Goal: Task Accomplishment & Management: Complete application form

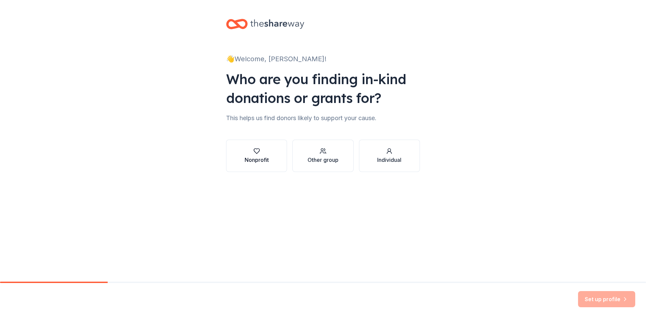
click at [259, 155] on div "Nonprofit" at bounding box center [257, 156] width 24 height 16
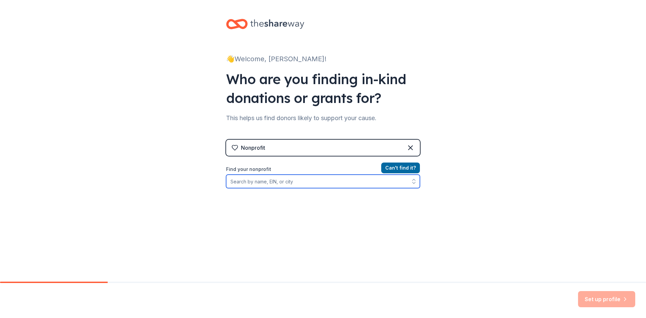
click at [263, 184] on input "Find your nonprofit" at bounding box center [323, 181] width 194 height 13
type input "Michigan Ovarian Cancer Alliance"
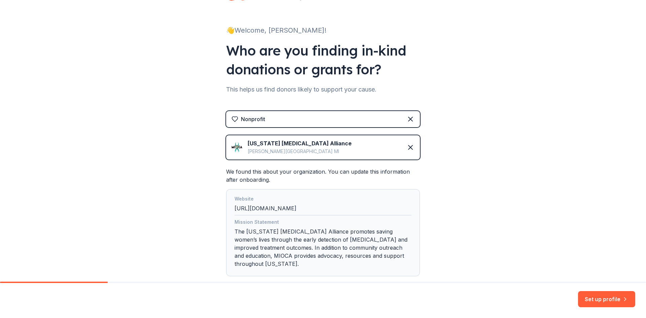
scroll to position [69, 0]
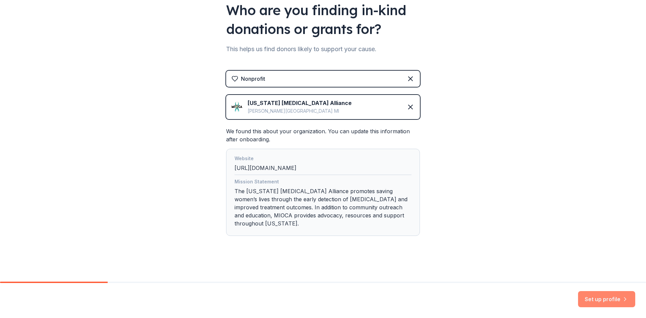
click at [589, 299] on button "Set up profile" at bounding box center [606, 299] width 57 height 16
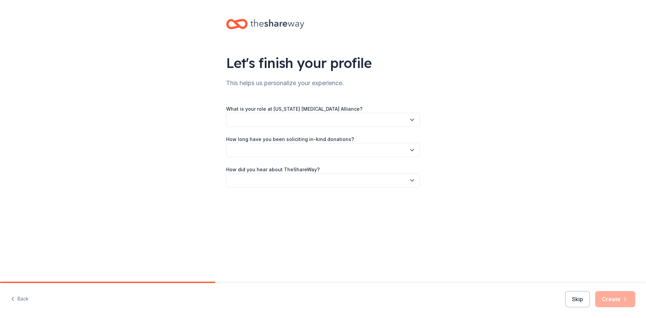
click at [376, 119] on button "button" at bounding box center [323, 120] width 194 height 14
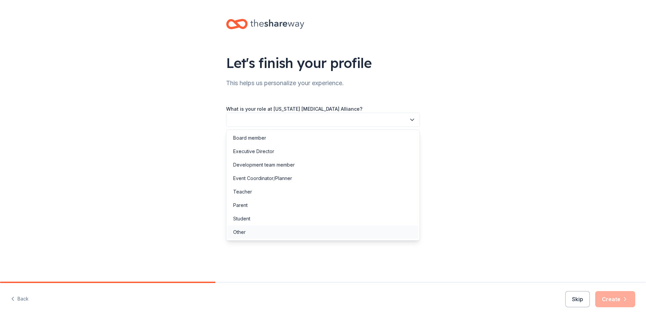
click at [325, 235] on div "Other" at bounding box center [323, 231] width 190 height 13
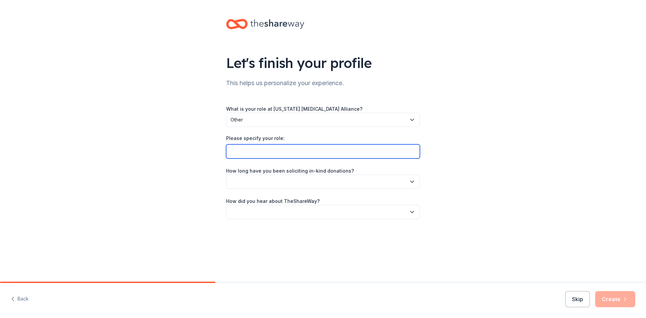
click at [317, 148] on input "Please specify your role:" at bounding box center [323, 151] width 194 height 14
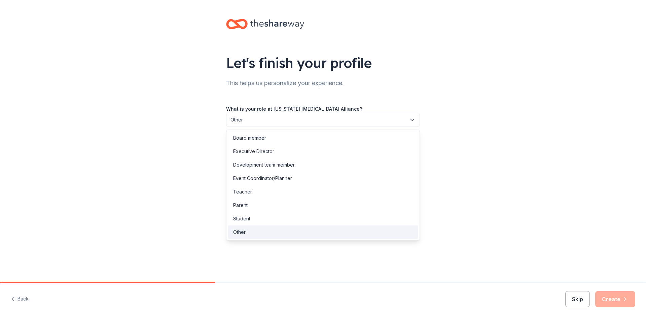
click at [317, 118] on span "Other" at bounding box center [318, 120] width 176 height 8
click at [313, 177] on div "Event Coordinator/Planner" at bounding box center [323, 178] width 190 height 13
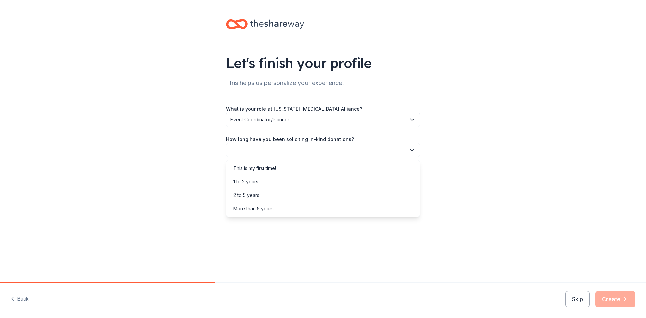
click at [288, 154] on button "button" at bounding box center [323, 150] width 194 height 14
click at [287, 207] on div "More than 5 years" at bounding box center [323, 208] width 190 height 13
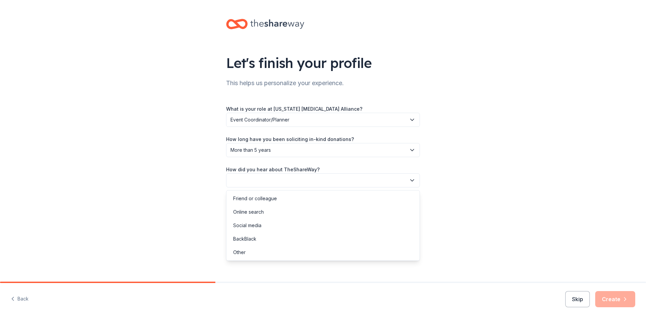
click at [287, 181] on button "button" at bounding box center [323, 180] width 194 height 14
click at [285, 198] on div "Friend or colleague" at bounding box center [323, 198] width 190 height 13
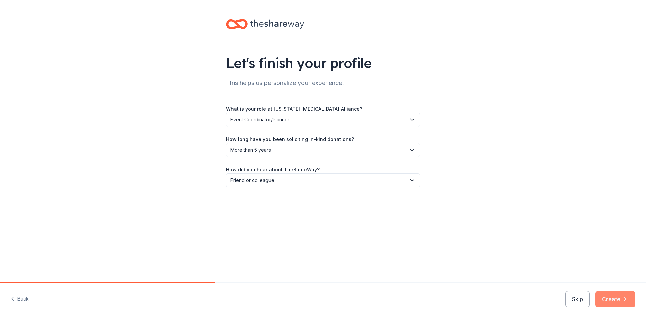
click at [606, 293] on button "Create" at bounding box center [615, 299] width 40 height 16
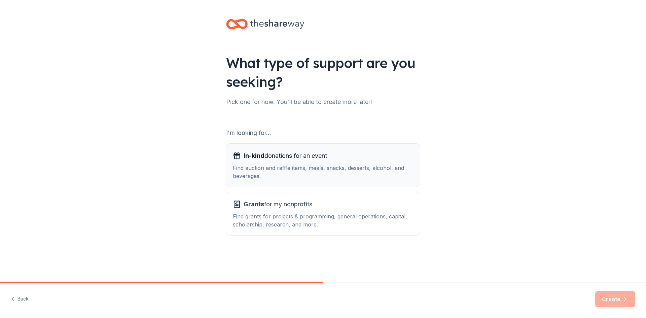
click at [259, 167] on div "Find auction and raffle items, meals, snacks, desserts, alcohol, and beverages." at bounding box center [323, 172] width 180 height 16
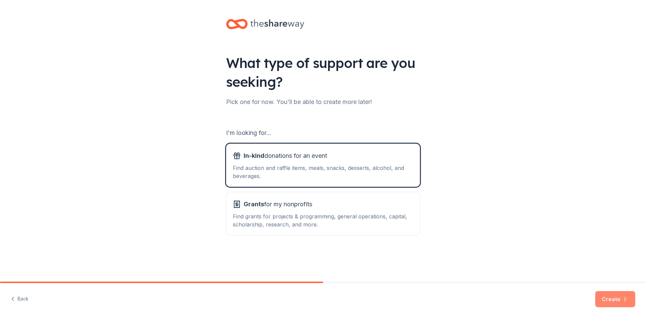
click at [616, 301] on button "Create" at bounding box center [615, 299] width 40 height 16
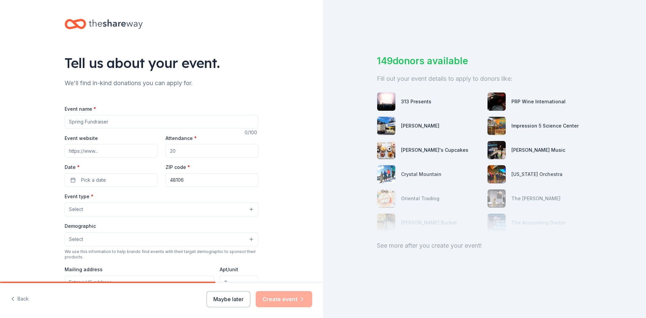
click at [124, 124] on input "Event name *" at bounding box center [162, 121] width 194 height 13
type input "Purse Bingo"
type input "150"
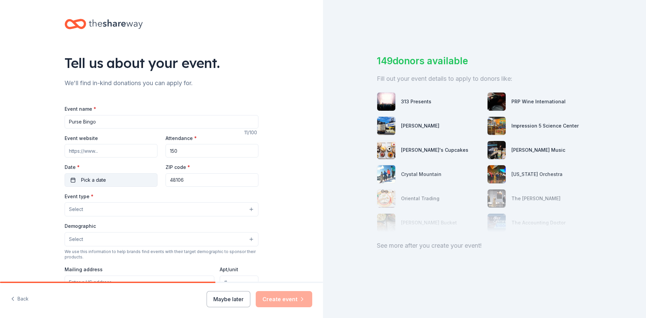
click at [128, 182] on button "Pick a date" at bounding box center [111, 179] width 93 height 13
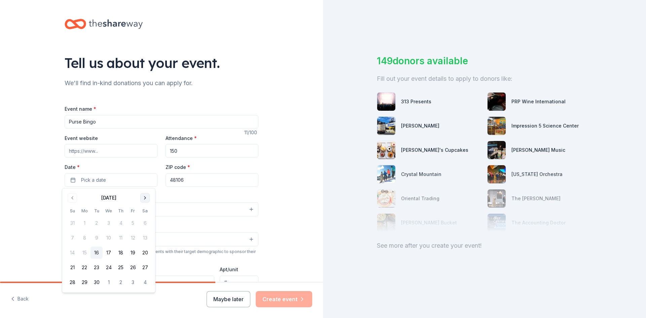
click at [147, 196] on button "Go to next month" at bounding box center [144, 197] width 9 height 9
click at [147, 252] on button "15" at bounding box center [145, 253] width 12 height 12
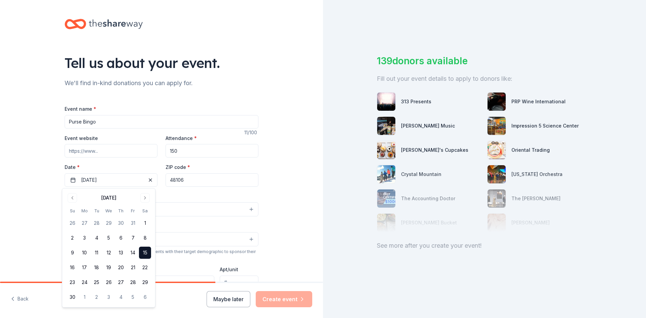
click at [178, 183] on input "48106" at bounding box center [212, 179] width 93 height 13
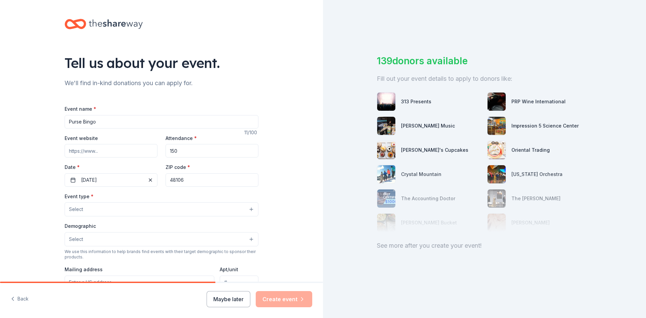
click at [178, 183] on input "48106" at bounding box center [212, 179] width 93 height 13
click at [132, 210] on button "Select" at bounding box center [162, 209] width 194 height 14
click at [177, 179] on div "Event name * Purse Bingo 11 /100 Event website Attendance * 150 Date * 11/15/20…" at bounding box center [162, 260] width 194 height 311
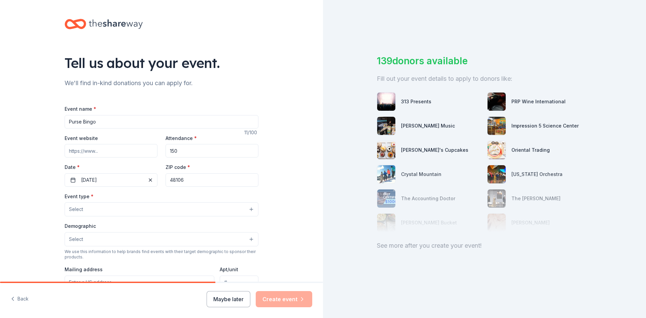
click at [177, 179] on input "48106" at bounding box center [212, 179] width 93 height 13
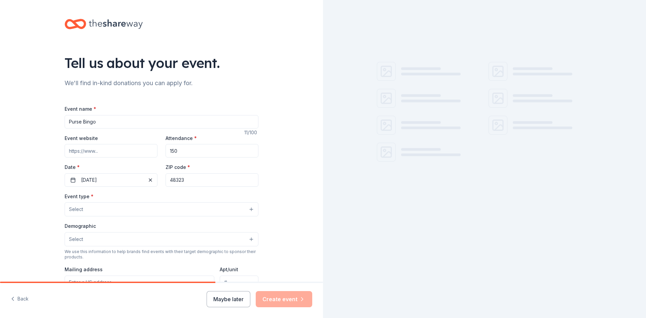
type input "48323"
click at [100, 210] on button "Select" at bounding box center [162, 209] width 194 height 14
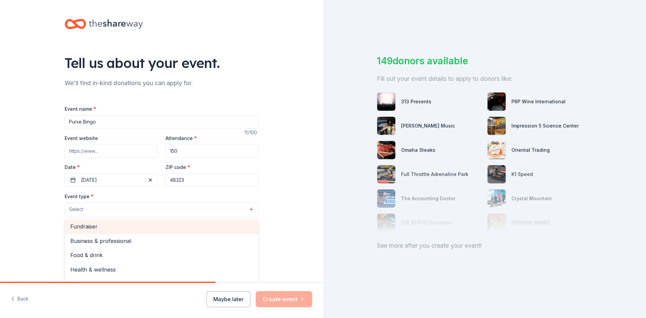
click at [100, 224] on span "Fundraiser" at bounding box center [161, 226] width 182 height 9
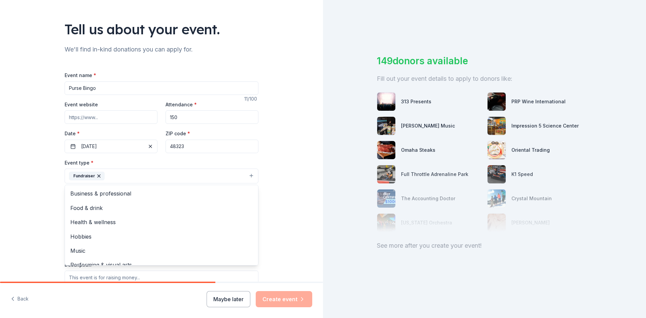
click at [40, 203] on div "Tell us about your event. We'll find in-kind donations you can apply for. Event…" at bounding box center [161, 190] width 323 height 449
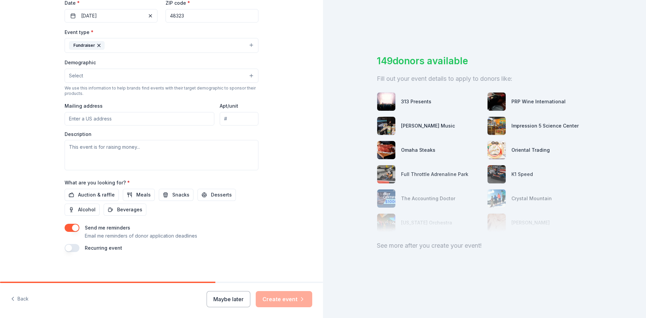
scroll to position [167, 0]
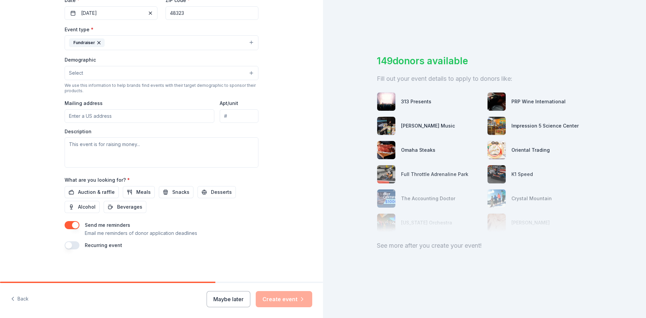
click at [73, 73] on span "Select" at bounding box center [76, 73] width 14 height 8
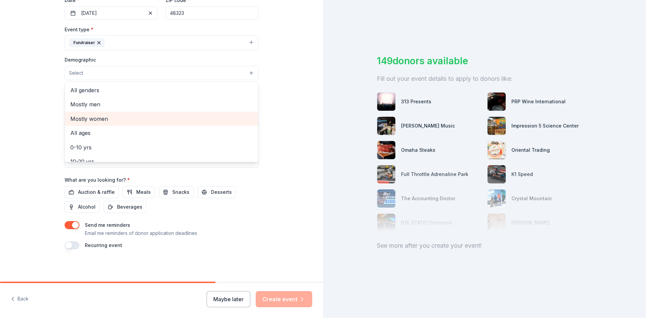
click at [71, 118] on span "Mostly women" at bounding box center [161, 118] width 182 height 9
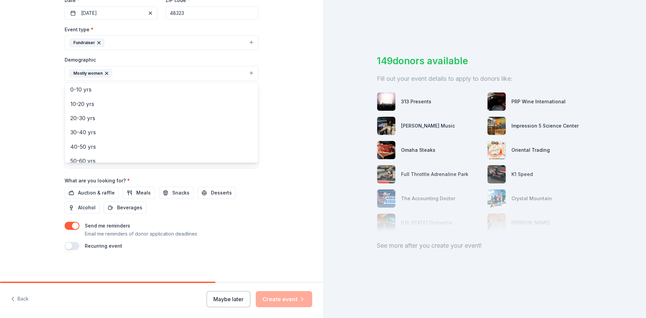
scroll to position [34, 0]
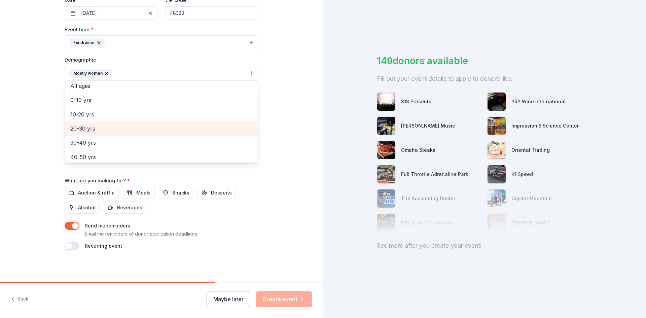
click at [73, 126] on span "20-30 yrs" at bounding box center [161, 128] width 182 height 9
click at [76, 129] on span "30-40 yrs" at bounding box center [161, 128] width 182 height 9
click at [76, 129] on span "40-50 yrs" at bounding box center [161, 128] width 182 height 9
click at [76, 129] on span "50-60 yrs" at bounding box center [161, 128] width 182 height 9
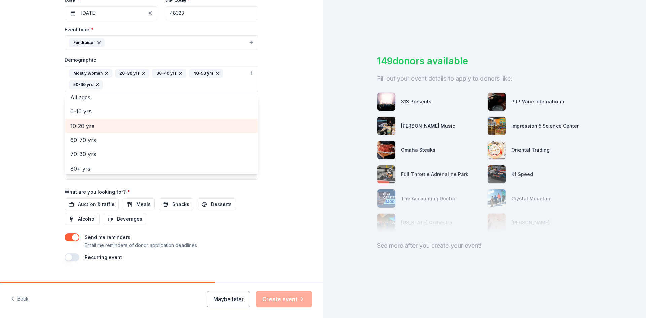
click at [76, 129] on span "10-20 yrs" at bounding box center [161, 125] width 182 height 9
click at [76, 129] on div "0-10 yrs" at bounding box center [161, 122] width 193 height 14
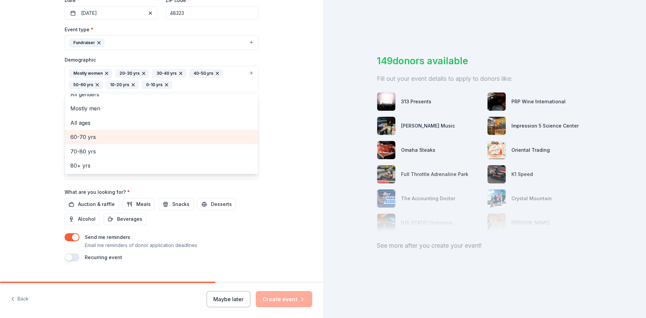
click at [77, 136] on span "60-70 yrs" at bounding box center [161, 137] width 182 height 9
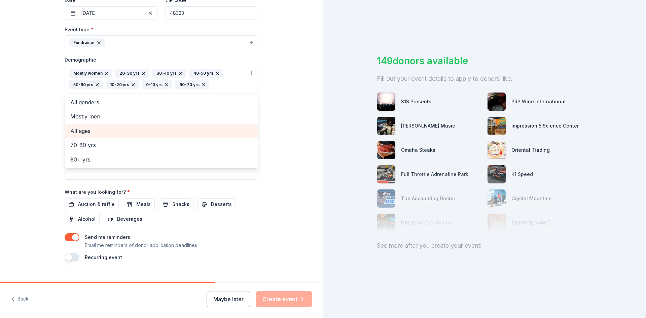
scroll to position [0, 0]
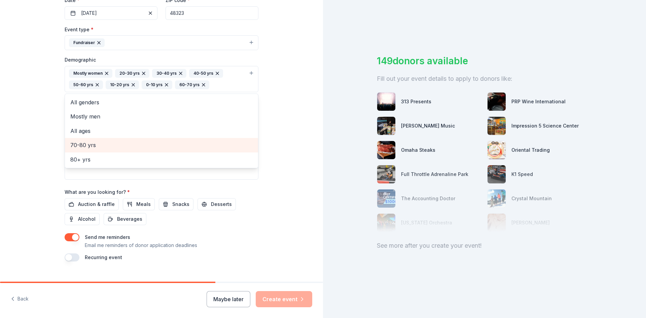
click at [78, 142] on span "70-80 yrs" at bounding box center [161, 145] width 182 height 9
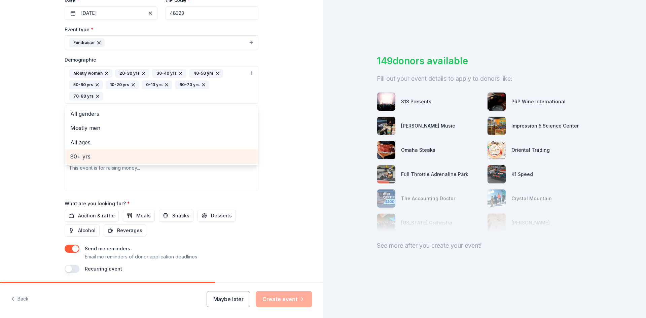
click at [83, 152] on span "80+ yrs" at bounding box center [161, 156] width 182 height 9
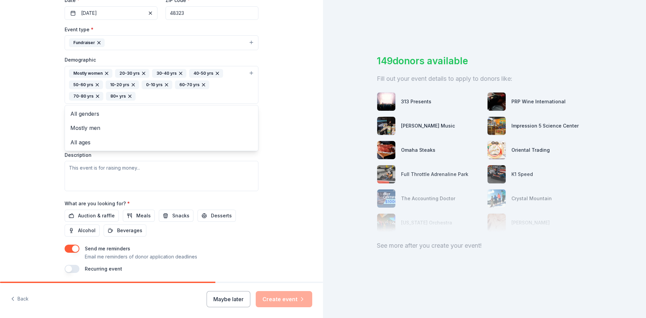
click at [164, 84] on icon "button" at bounding box center [166, 84] width 5 height 5
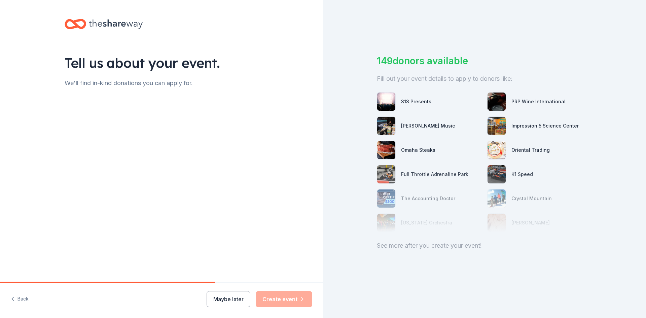
click at [129, 86] on div "We'll find in-kind donations you can apply for." at bounding box center [162, 83] width 194 height 11
click at [130, 129] on div "Tell us about your event. We'll find in-kind donations you can apply for." at bounding box center [161, 68] width 215 height 137
click at [286, 304] on div "Maybe later Create event" at bounding box center [260, 299] width 106 height 16
click at [20, 300] on button "Back" at bounding box center [20, 299] width 18 height 14
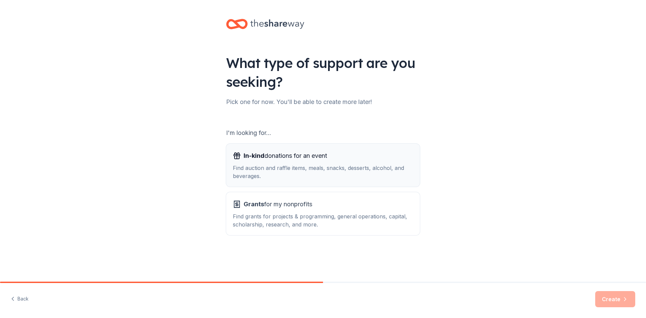
click at [249, 156] on span "In-kind" at bounding box center [254, 155] width 21 height 7
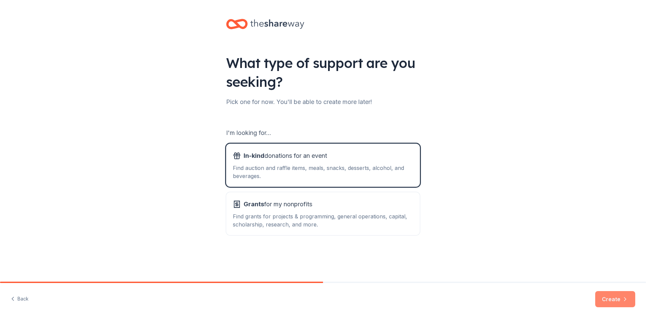
click at [612, 295] on button "Create" at bounding box center [615, 299] width 40 height 16
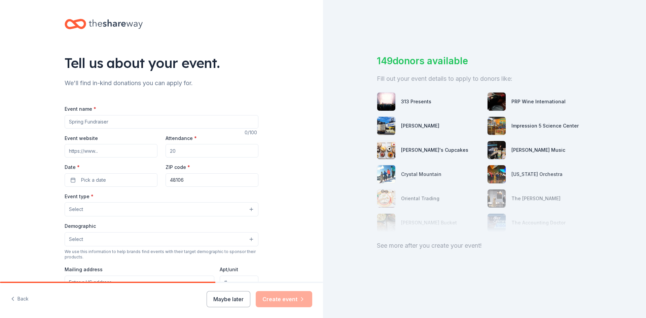
click at [93, 117] on input "Event name *" at bounding box center [162, 121] width 194 height 13
type input "Purse Bingo"
click at [169, 149] on input "Attendance *" at bounding box center [212, 150] width 93 height 13
type input "150"
click at [181, 178] on input "48106" at bounding box center [212, 179] width 93 height 13
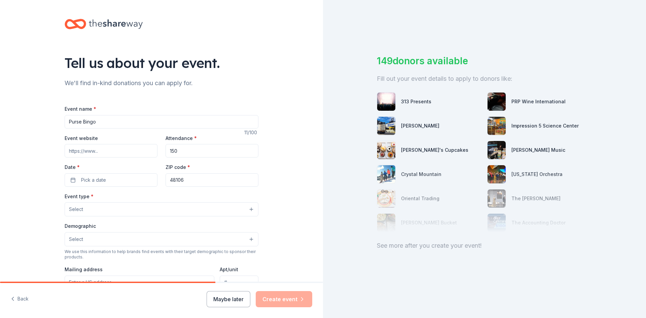
click at [181, 178] on input "48106" at bounding box center [212, 179] width 93 height 13
drag, startPoint x: 202, startPoint y: 181, endPoint x: 145, endPoint y: 176, distance: 56.7
click at [143, 179] on div "Event website Attendance * 150 Date * Pick a date ZIP code * 48106" at bounding box center [162, 160] width 194 height 53
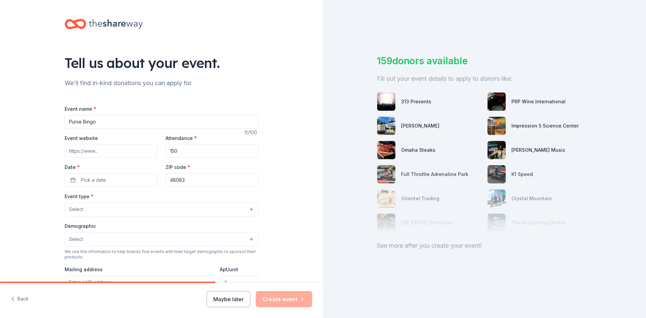
type input "48083"
click at [114, 210] on button "Select" at bounding box center [162, 209] width 194 height 14
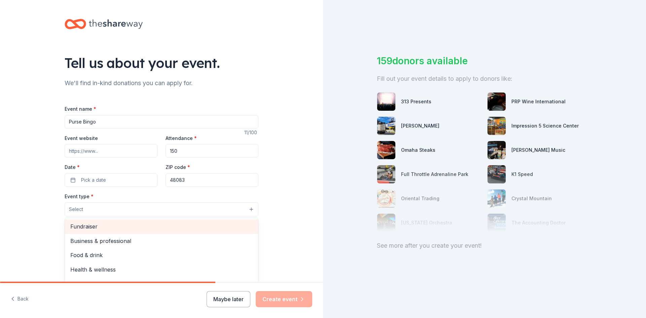
click at [114, 221] on div "Fundraiser" at bounding box center [161, 226] width 193 height 14
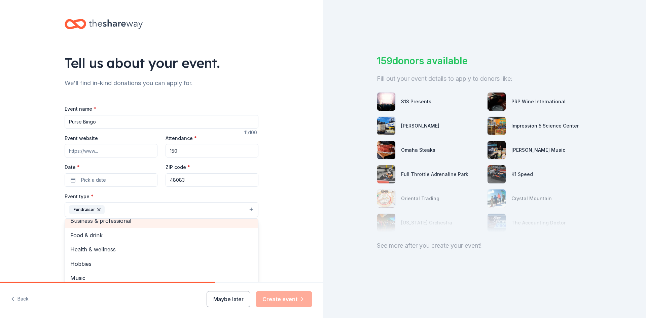
scroll to position [8, 0]
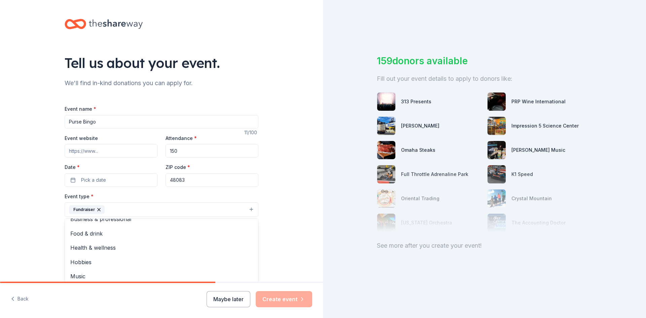
click at [54, 214] on div "Tell us about your event. We'll find in-kind donations you can apply for. Event…" at bounding box center [161, 224] width 215 height 449
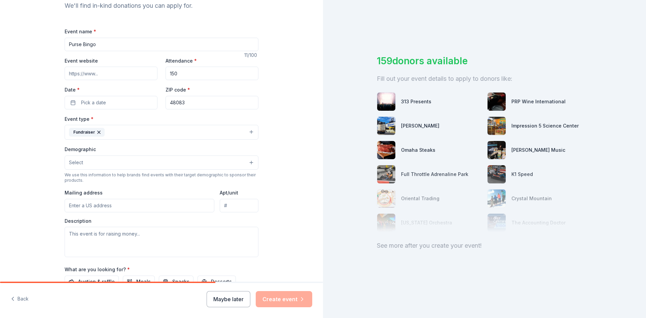
scroll to position [167, 0]
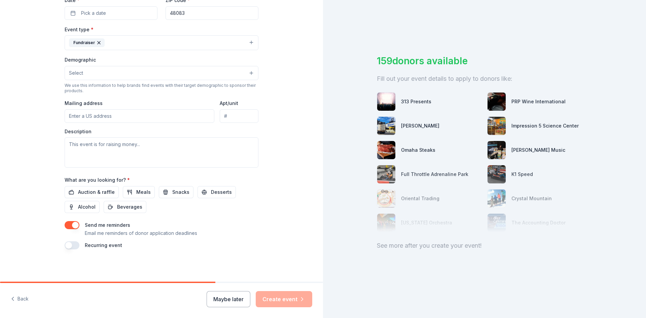
click at [78, 73] on span "Select" at bounding box center [76, 73] width 14 height 8
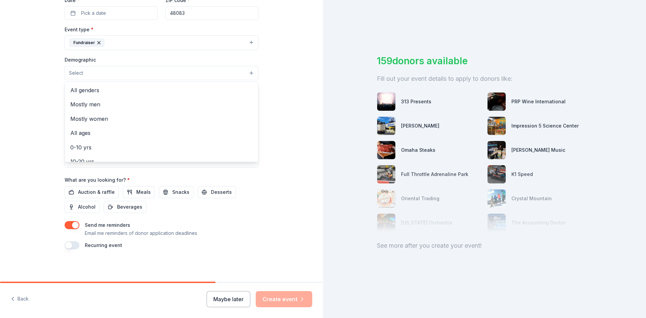
click at [39, 73] on div "Tell us about your event. We'll find in-kind donations you can apply for. Event…" at bounding box center [161, 57] width 323 height 449
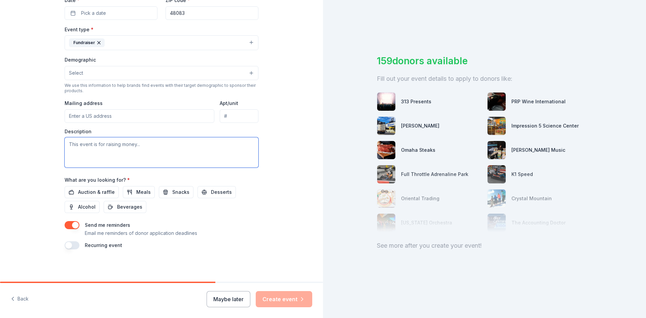
click at [76, 144] on textarea at bounding box center [162, 152] width 194 height 30
paste textarea "MIOCA is thr illed to host our f i rst Purse Bingo event ! Guests will enjoy br…"
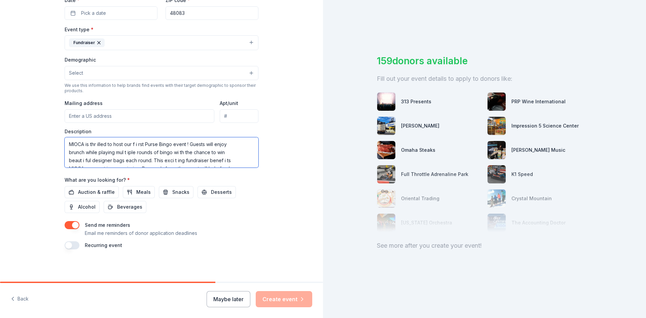
scroll to position [21, 0]
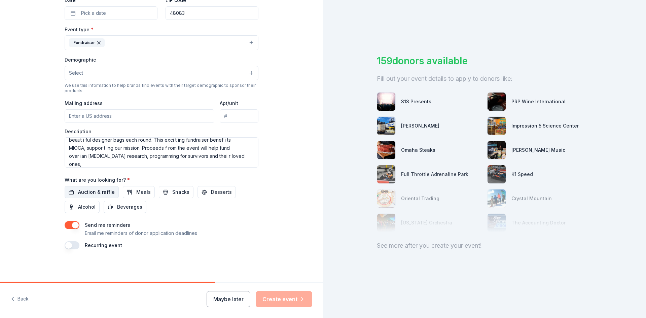
click at [82, 194] on span "Auction & raffle" at bounding box center [96, 192] width 37 height 8
click at [141, 189] on span "Meals" at bounding box center [143, 192] width 14 height 8
click at [172, 192] on span "Snacks" at bounding box center [180, 192] width 17 height 8
click at [203, 191] on button "Desserts" at bounding box center [217, 192] width 38 height 12
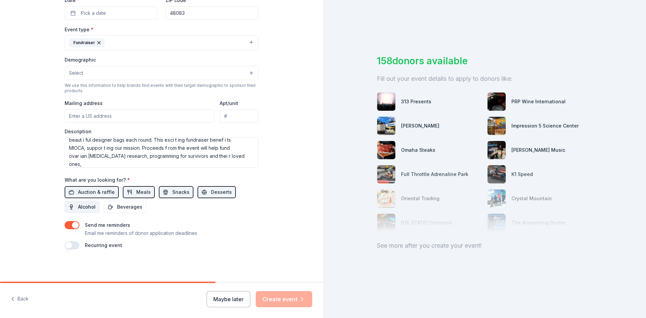
click at [78, 209] on span "Alcohol" at bounding box center [86, 207] width 17 height 8
click at [106, 208] on button "Beverages" at bounding box center [125, 207] width 43 height 12
click at [267, 293] on div "Maybe later Create event" at bounding box center [260, 299] width 106 height 16
click at [267, 297] on div "Maybe later Create event" at bounding box center [260, 299] width 106 height 16
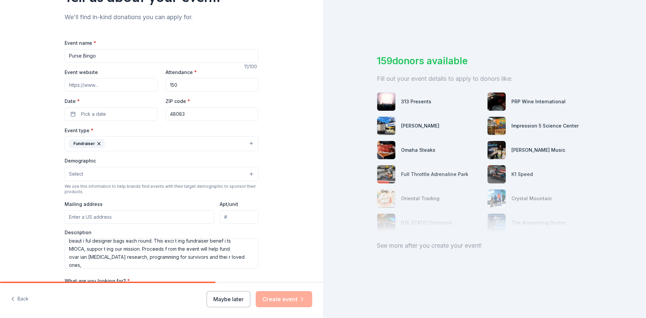
scroll to position [0, 0]
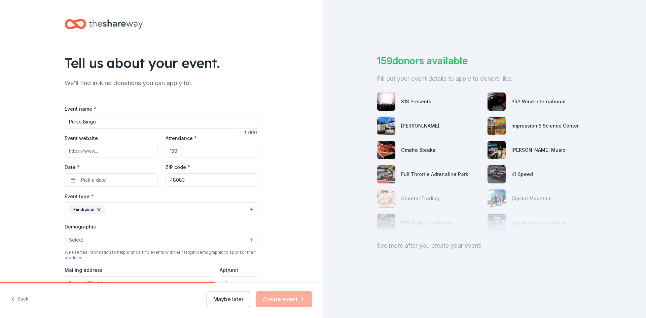
drag, startPoint x: 331, startPoint y: 163, endPoint x: 329, endPoint y: 261, distance: 97.9
click at [329, 261] on div "159 donors available Fill out your event details to apply to donors like: 313 P…" at bounding box center [484, 159] width 323 height 318
drag, startPoint x: 195, startPoint y: 282, endPoint x: 257, endPoint y: 282, distance: 61.9
click at [257, 282] on div at bounding box center [161, 282] width 323 height 1
click at [230, 282] on div at bounding box center [161, 282] width 323 height 1
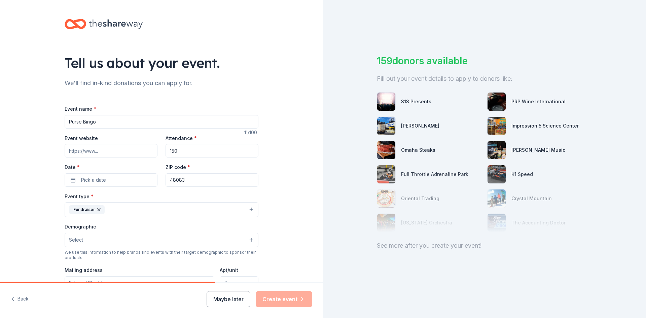
click at [230, 282] on div at bounding box center [161, 282] width 323 height 1
click at [232, 282] on div at bounding box center [161, 282] width 323 height 1
click at [298, 192] on div "Tell us about your event. We'll find in-kind donations you can apply for. Event…" at bounding box center [161, 224] width 323 height 449
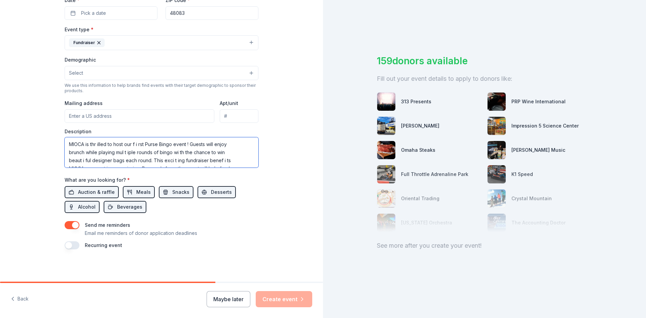
drag, startPoint x: 171, startPoint y: 152, endPoint x: 146, endPoint y: 134, distance: 30.4
click at [146, 134] on div "Description MIOCA is thr illed to host our f i rst Purse Bingo event ! Guests w…" at bounding box center [162, 148] width 194 height 40
click at [95, 143] on textarea "MIOCA is thr illed to host our f i rst Purse Bingo event ! Guests will enjoy br…" at bounding box center [162, 152] width 194 height 30
click at [97, 143] on textarea "MIOCA is thr illed to host our f i rst Purse Bingo event ! Guests will enjoy br…" at bounding box center [162, 152] width 194 height 30
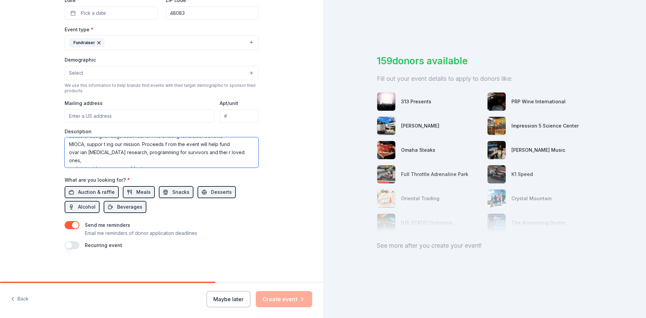
click at [105, 144] on textarea "MIOCA is thrilled to host our first Purse Bingo event! Guests will enjoy brunch…" at bounding box center [162, 152] width 194 height 30
click at [100, 143] on textarea "MIOCA is thrilled to host our first Purse Bingo event! Guests will enjoy brunch…" at bounding box center [162, 152] width 194 height 30
click at [102, 143] on textarea "MIOCA is thrilled to host our first Purse Bingo event! Guests will enjoy brunch…" at bounding box center [162, 152] width 194 height 30
click at [77, 153] on textarea "MIOCA is thrilled to host our first Purse Bingo event! Guests will enjoy brunch…" at bounding box center [162, 152] width 194 height 30
click at [202, 152] on textarea "MIOCA is thrilled to host our first Purse Bingo event! Guests will enjoy brunch…" at bounding box center [162, 152] width 194 height 30
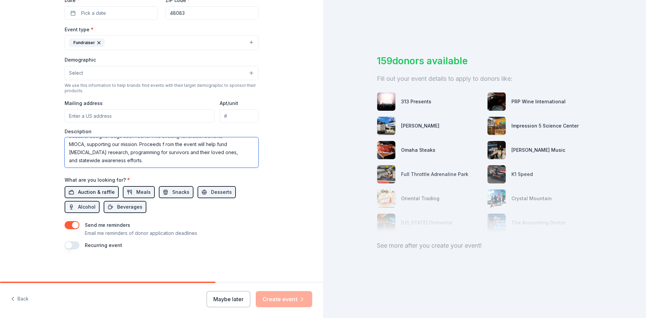
type textarea "MIOCA is thrilled to host our first Purse Bingo event! Guests will enjoy brunch…"
click at [100, 190] on span "Auction & raffle" at bounding box center [96, 192] width 37 height 8
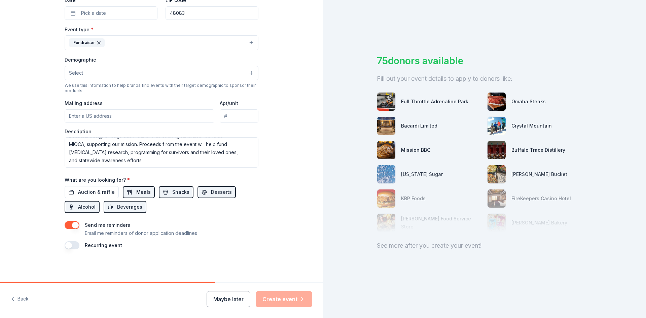
click at [136, 190] on span "Meals" at bounding box center [143, 192] width 14 height 8
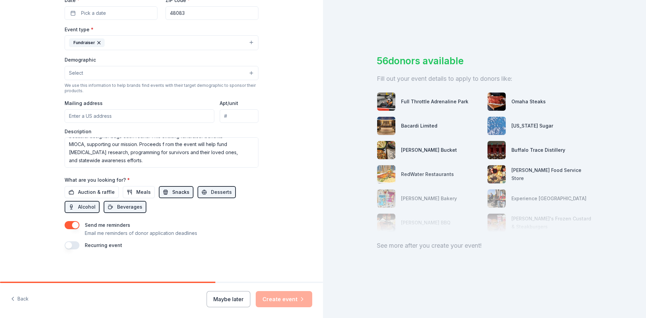
click at [162, 190] on button "Snacks" at bounding box center [176, 192] width 35 height 12
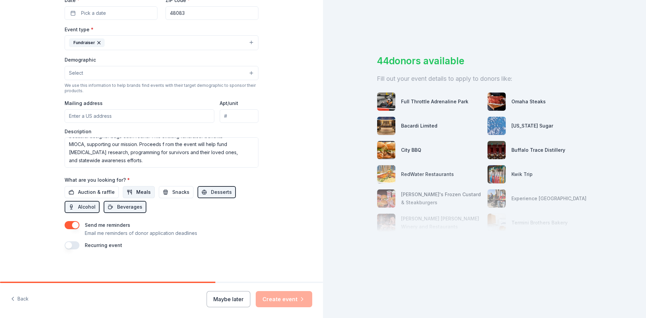
click at [138, 193] on span "Meals" at bounding box center [143, 192] width 14 height 8
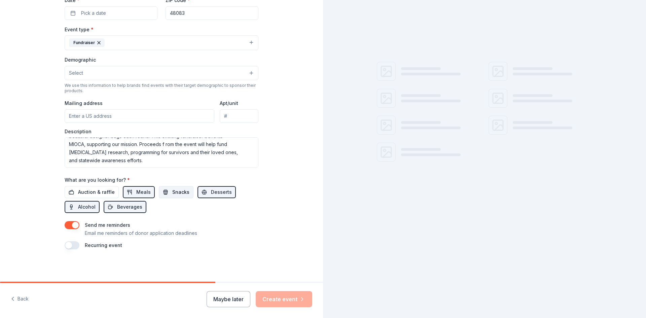
click at [159, 191] on button "Snacks" at bounding box center [176, 192] width 35 height 12
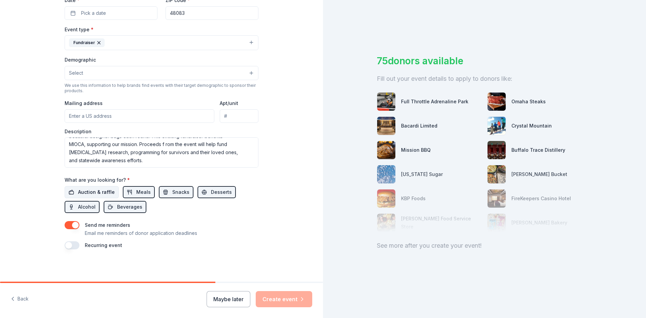
click at [103, 187] on button "Auction & raffle" at bounding box center [92, 192] width 54 height 12
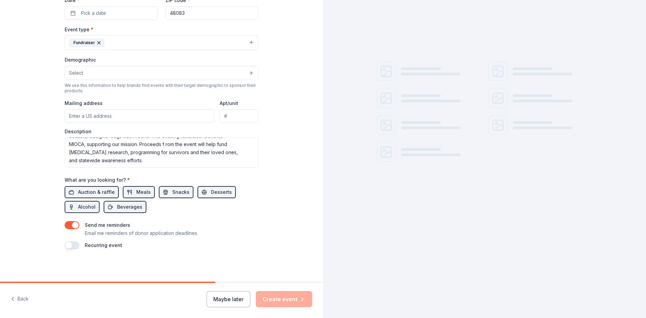
click at [263, 301] on div "Maybe later Create event" at bounding box center [260, 299] width 106 height 16
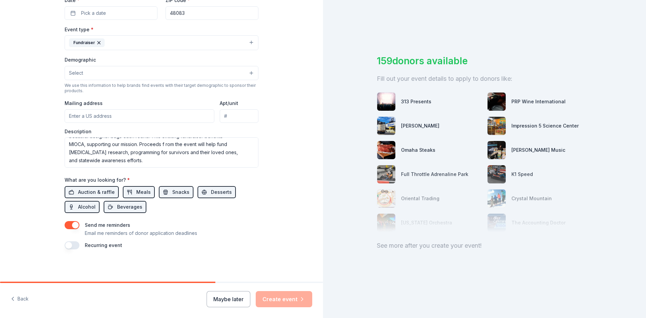
drag, startPoint x: 215, startPoint y: 282, endPoint x: 224, endPoint y: 282, distance: 9.1
click at [224, 282] on div at bounding box center [161, 282] width 323 height 1
click at [181, 270] on div "Tell us about your event. We'll find in-kind donations you can apply for. Event…" at bounding box center [161, 57] width 215 height 449
click at [69, 246] on button "button" at bounding box center [72, 245] width 15 height 8
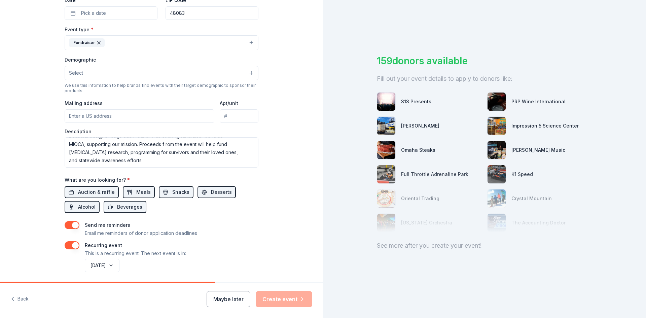
click at [69, 246] on button "button" at bounding box center [72, 245] width 15 height 8
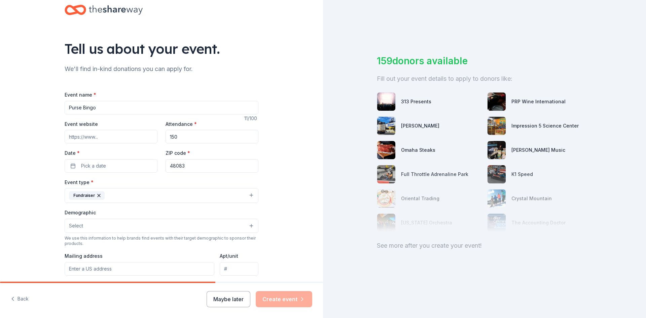
scroll to position [0, 0]
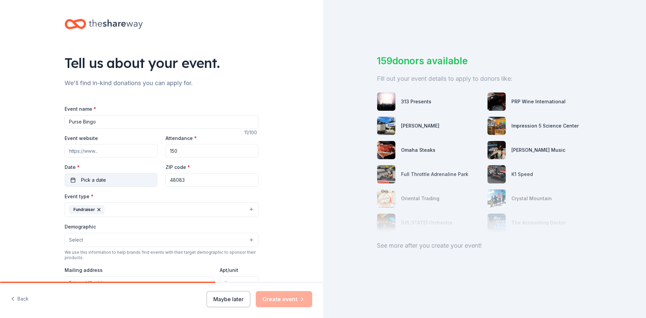
click at [101, 181] on span "Pick a date" at bounding box center [93, 180] width 25 height 8
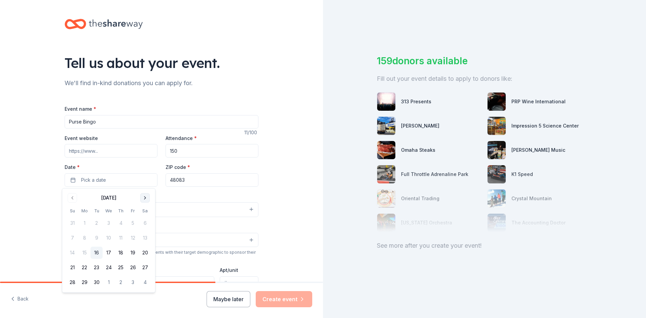
click at [146, 198] on button "Go to next month" at bounding box center [144, 197] width 9 height 9
click at [143, 251] on button "15" at bounding box center [145, 253] width 12 height 12
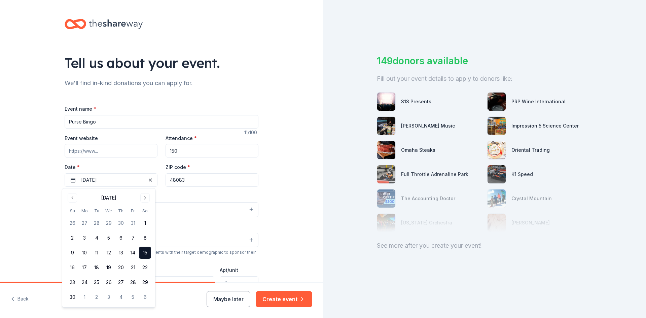
click at [282, 192] on div "Tell us about your event. We'll find in-kind donations you can apply for. Event…" at bounding box center [161, 224] width 323 height 449
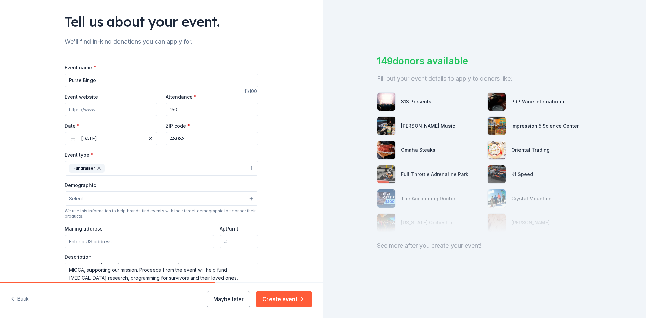
scroll to position [167, 0]
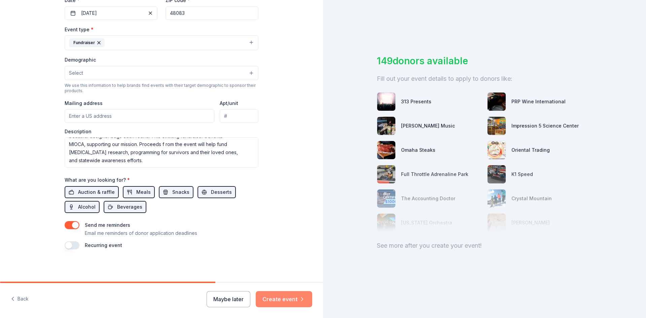
click at [285, 299] on button "Create event" at bounding box center [284, 299] width 57 height 16
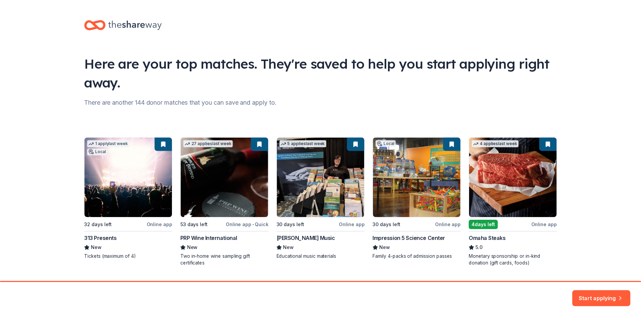
scroll to position [17, 0]
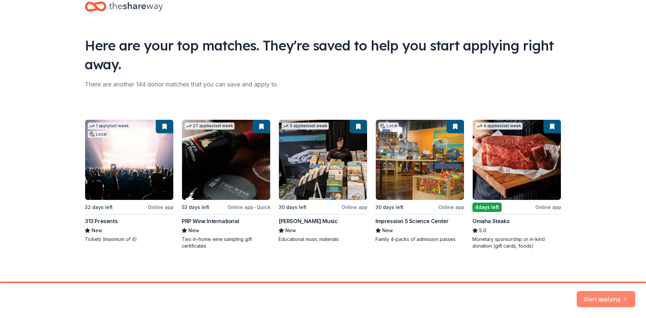
click at [589, 296] on button "Start applying" at bounding box center [606, 299] width 59 height 16
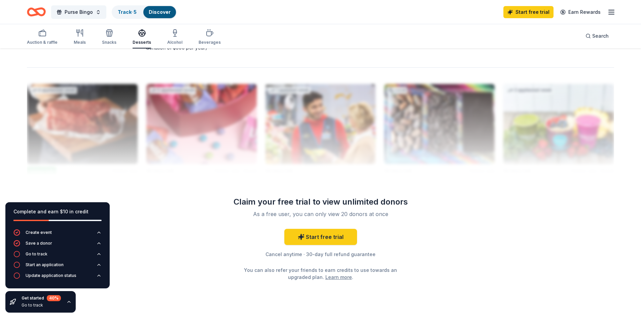
scroll to position [653, 0]
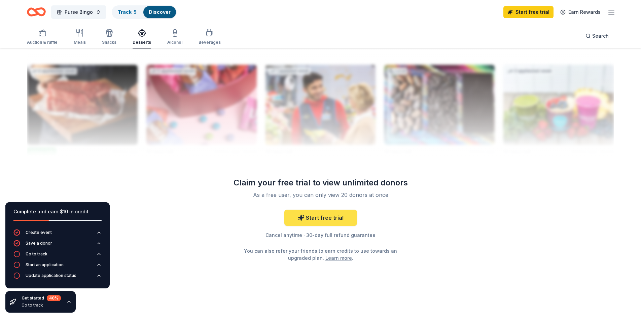
click at [349, 216] on link "Start free trial" at bounding box center [320, 218] width 73 height 16
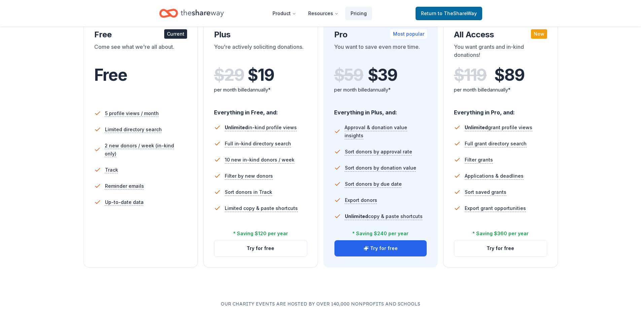
scroll to position [135, 0]
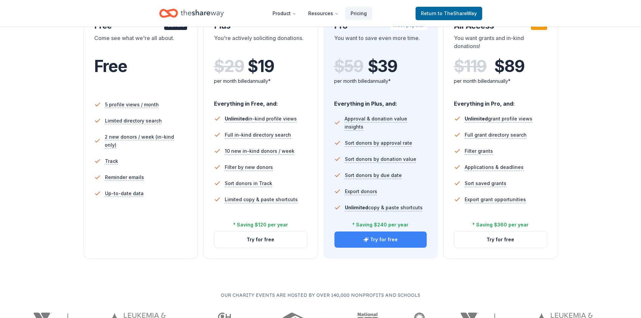
click at [359, 241] on button "Try for free" at bounding box center [380, 239] width 93 height 16
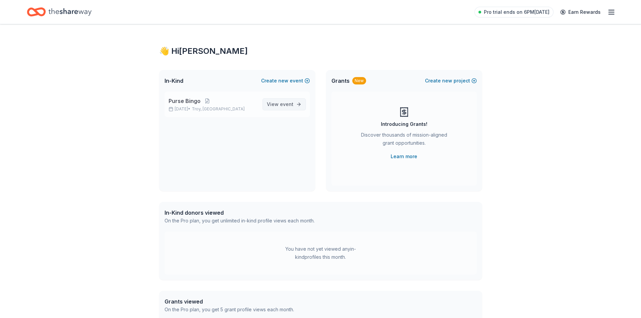
click at [274, 110] on link "View event" at bounding box center [283, 104] width 43 height 12
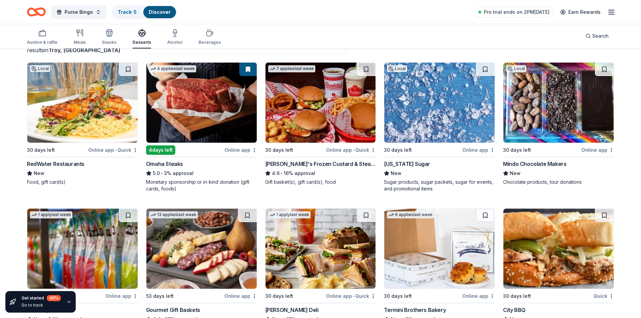
scroll to position [67, 0]
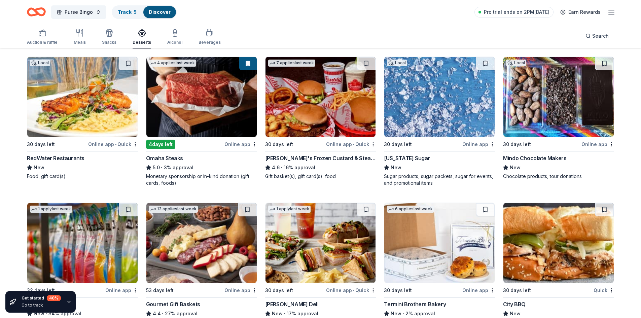
click at [194, 170] on div "5.0 • 3% approval" at bounding box center [201, 168] width 111 height 8
click at [532, 158] on div "Mindo Chocolate Makers" at bounding box center [534, 158] width 63 height 8
click at [430, 96] on img at bounding box center [439, 97] width 110 height 80
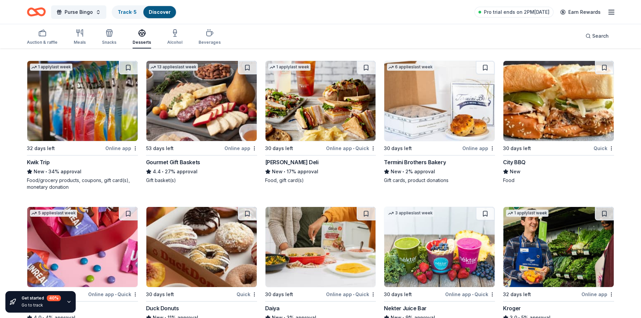
scroll to position [211, 0]
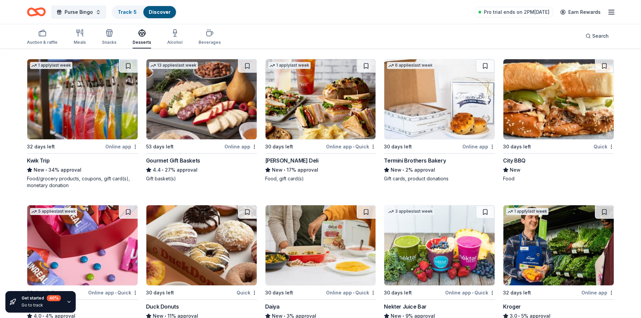
click at [189, 126] on img at bounding box center [201, 99] width 110 height 80
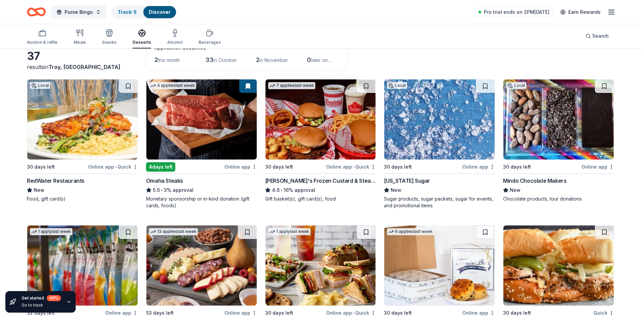
scroll to position [0, 0]
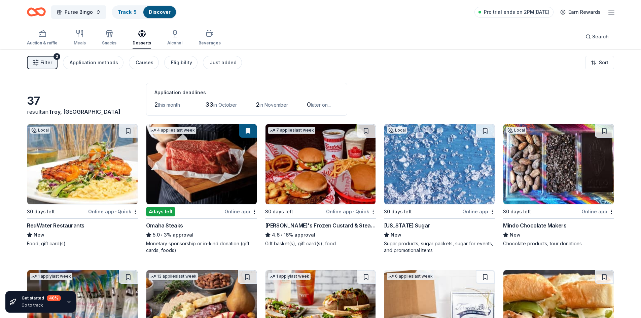
click at [40, 60] on button "Filter 2" at bounding box center [42, 62] width 31 height 13
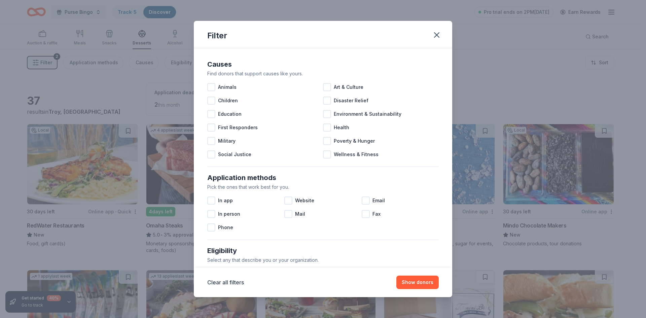
click at [40, 60] on div "Filter Causes Find donors that support causes like yours. Animals Art & Culture…" at bounding box center [323, 159] width 646 height 318
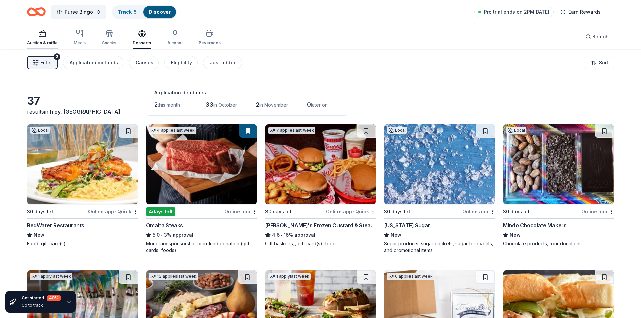
click at [55, 44] on div "Auction & raffle" at bounding box center [42, 42] width 31 height 5
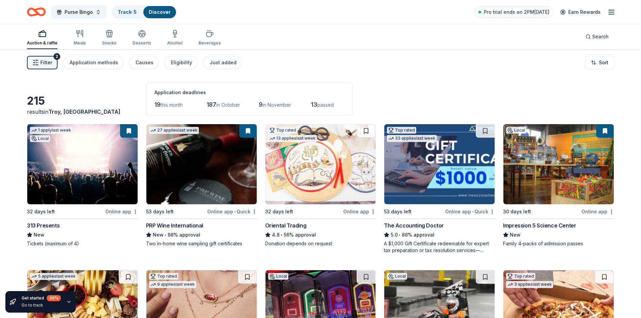
click at [56, 199] on img at bounding box center [82, 164] width 110 height 80
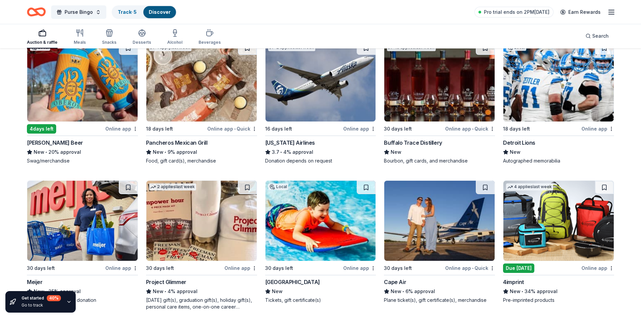
scroll to position [1874, 0]
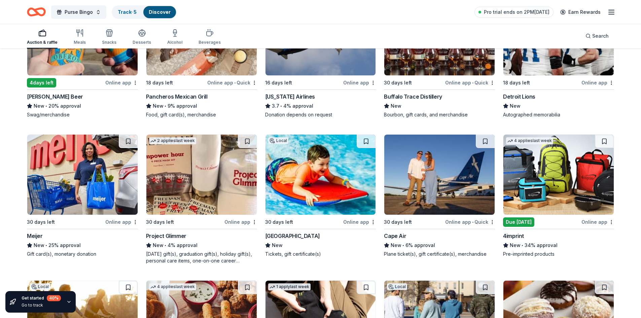
click at [33, 234] on div "Meijer" at bounding box center [35, 236] width 16 height 8
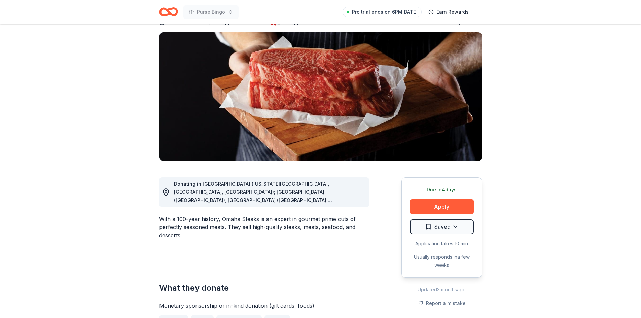
scroll to position [168, 0]
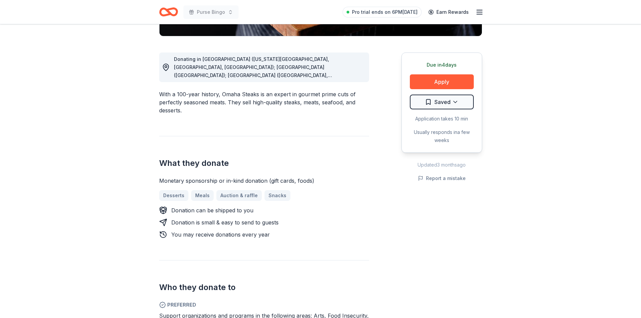
drag, startPoint x: 272, startPoint y: 203, endPoint x: 266, endPoint y: 204, distance: 6.1
click at [266, 204] on div "Monetary sponsorship or in-kind donation (gift cards, foods) Desserts Meals Auc…" at bounding box center [264, 208] width 210 height 62
drag, startPoint x: 371, startPoint y: 98, endPoint x: 352, endPoint y: 108, distance: 22.1
click at [362, 102] on div "Donating in CO (Colorado Springs, Denver, Westminster); CT (South Windsor); FL …" at bounding box center [320, 230] width 323 height 388
drag, startPoint x: 327, startPoint y: 110, endPoint x: 360, endPoint y: 83, distance: 43.0
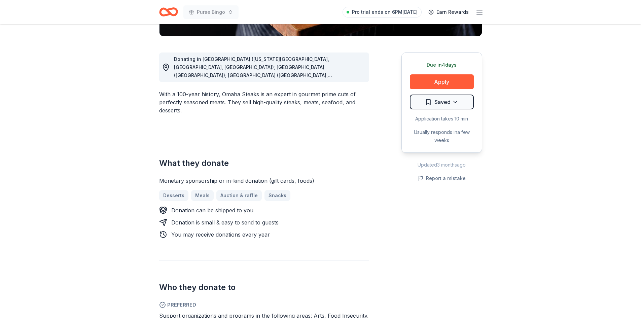
click at [318, 116] on div "Donating in CO (Colorado Springs, Denver, Westminster); CT (South Windsor); FL …" at bounding box center [264, 230] width 210 height 388
click at [356, 83] on div "Donating in CO (Colorado Springs, Denver, Westminster); CT (South Windsor); FL …" at bounding box center [264, 230] width 210 height 388
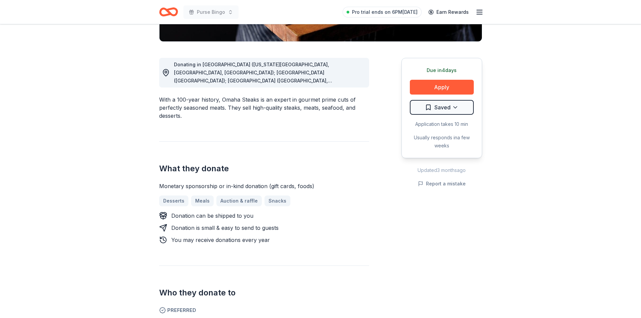
scroll to position [67, 0]
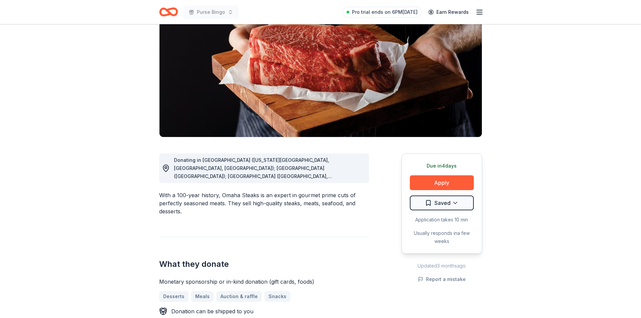
click at [332, 174] on span "Donating in CO (Colorado Springs, Denver, Westminster); CT (South Windsor); FL …" at bounding box center [253, 232] width 158 height 151
click at [167, 168] on icon at bounding box center [166, 168] width 8 height 8
click at [168, 168] on icon at bounding box center [166, 168] width 8 height 8
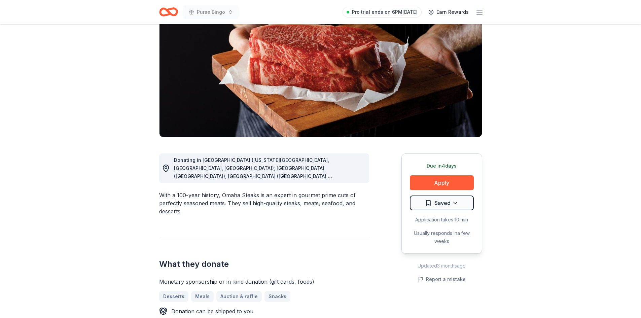
click at [168, 168] on icon at bounding box center [166, 168] width 8 height 8
click at [254, 172] on div "Donating in CO (Colorado Springs, Denver, Westminster); CT (South Windsor); FL …" at bounding box center [269, 168] width 190 height 24
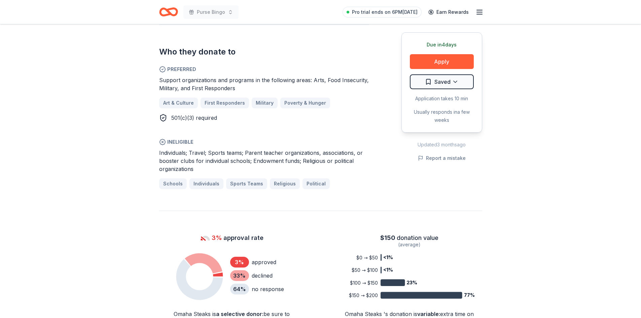
scroll to position [437, 0]
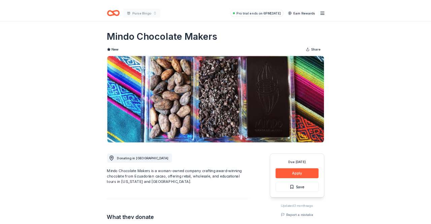
scroll to position [135, 0]
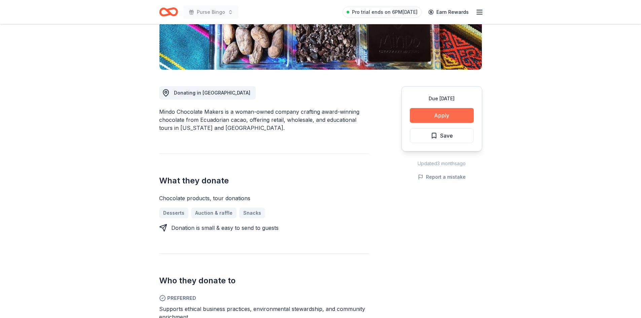
click at [440, 116] on button "Apply" at bounding box center [442, 115] width 64 height 15
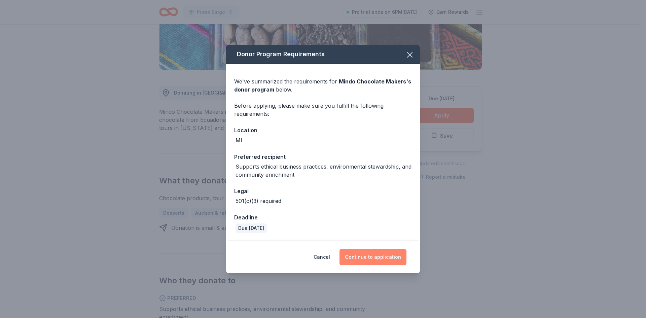
click at [359, 255] on button "Continue to application" at bounding box center [372, 257] width 67 height 16
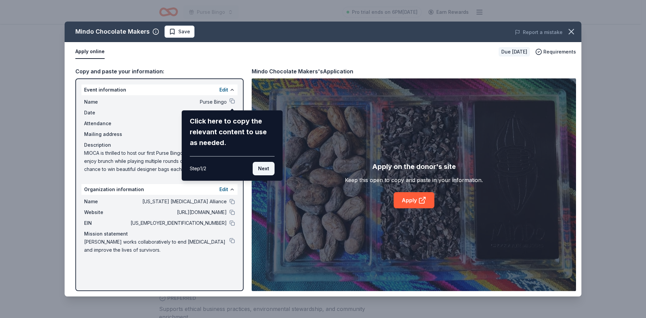
click at [262, 171] on button "Next" at bounding box center [264, 168] width 22 height 13
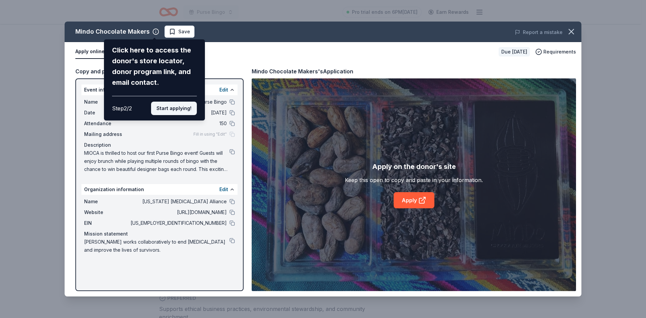
click at [171, 108] on button "Start applying!" at bounding box center [174, 108] width 46 height 13
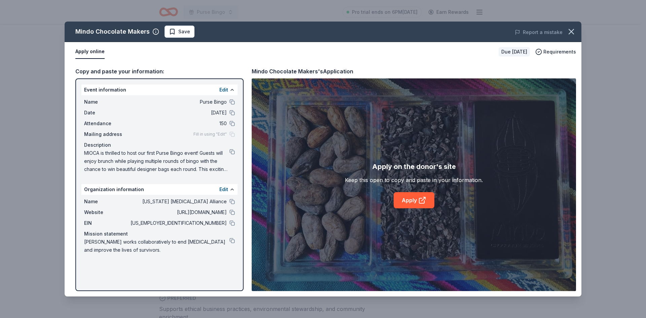
click at [407, 203] on div "Mindo Chocolate Makers Save Report a mistake Apply online Due in 30 days Requir…" at bounding box center [323, 159] width 517 height 275
click at [422, 200] on div "Mindo Chocolate Makers Save Report a mistake Apply online Due in 30 days Requir…" at bounding box center [323, 159] width 517 height 275
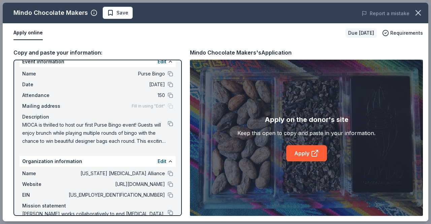
scroll to position [0, 0]
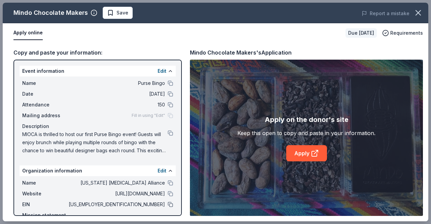
click at [168, 204] on button at bounding box center [170, 204] width 5 height 5
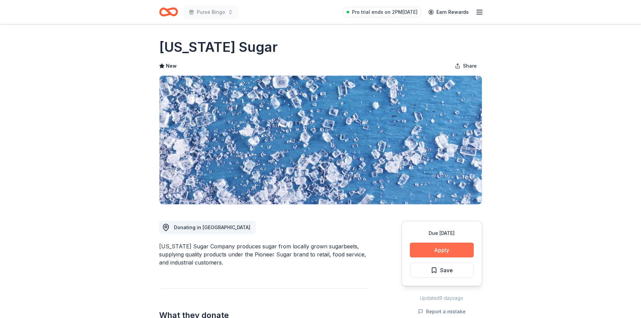
click at [438, 250] on button "Apply" at bounding box center [442, 250] width 64 height 15
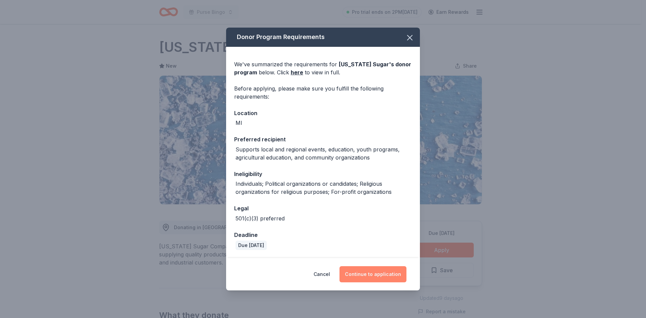
click at [368, 275] on button "Continue to application" at bounding box center [372, 274] width 67 height 16
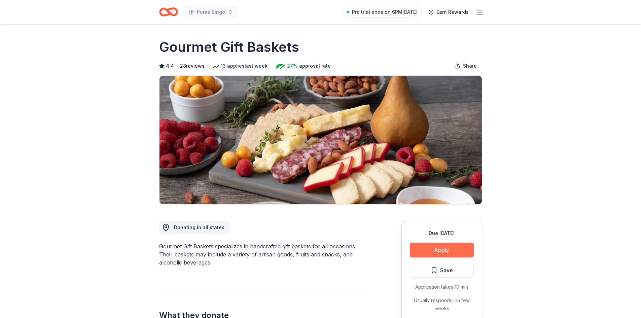
click at [425, 250] on button "Apply" at bounding box center [442, 250] width 64 height 15
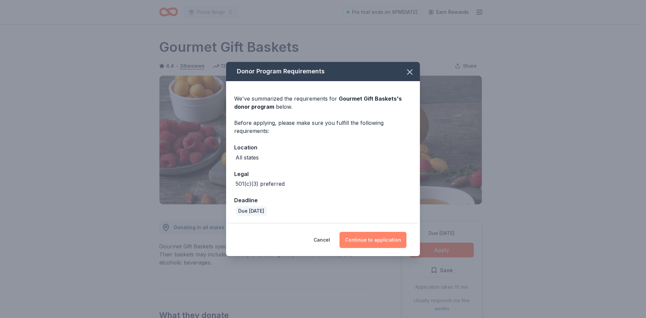
click at [362, 241] on button "Continue to application" at bounding box center [372, 240] width 67 height 16
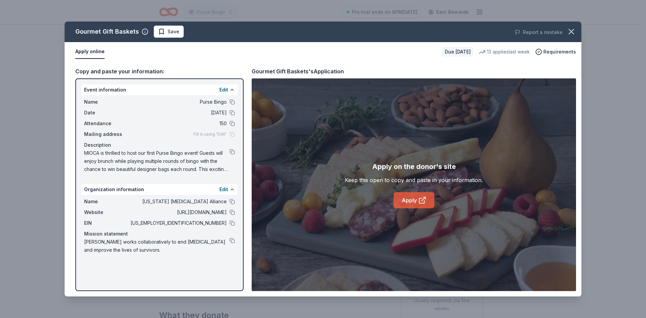
click at [409, 198] on link "Apply" at bounding box center [414, 200] width 41 height 16
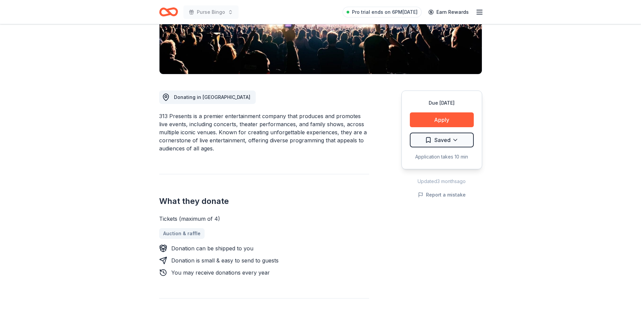
scroll to position [135, 0]
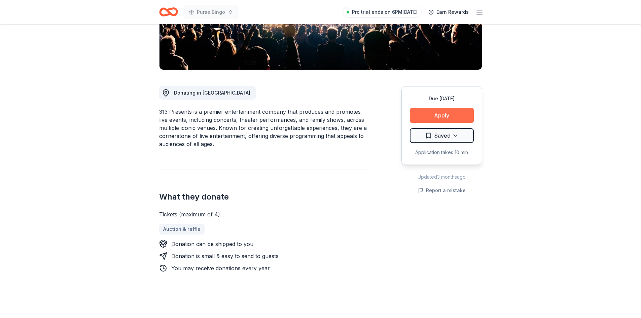
click at [411, 116] on button "Apply" at bounding box center [442, 115] width 64 height 15
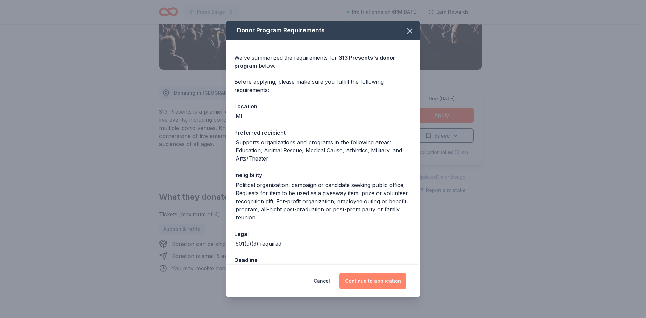
click at [363, 283] on button "Continue to application" at bounding box center [372, 281] width 67 height 16
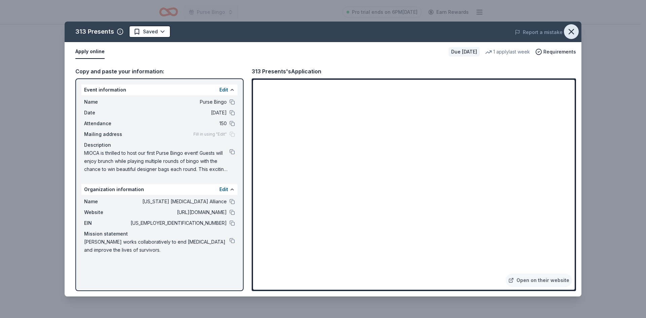
click at [573, 30] on icon "button" at bounding box center [571, 31] width 5 height 5
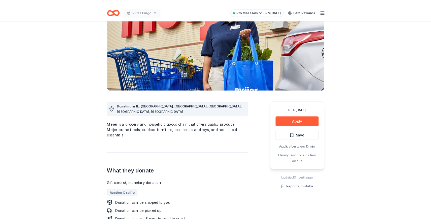
scroll to position [168, 0]
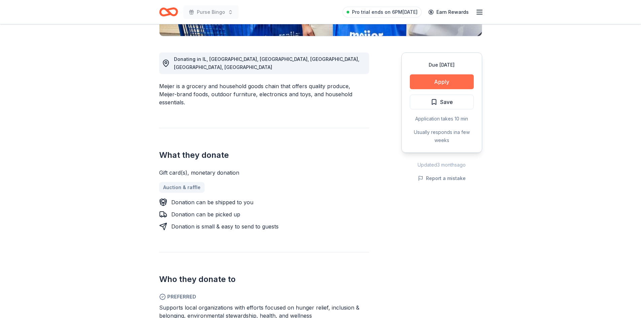
click at [417, 79] on button "Apply" at bounding box center [442, 81] width 64 height 15
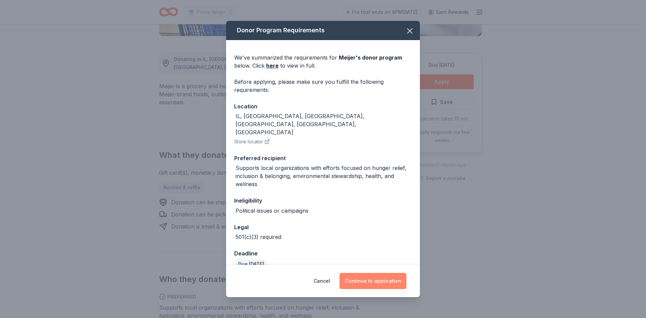
click at [347, 280] on button "Continue to application" at bounding box center [372, 281] width 67 height 16
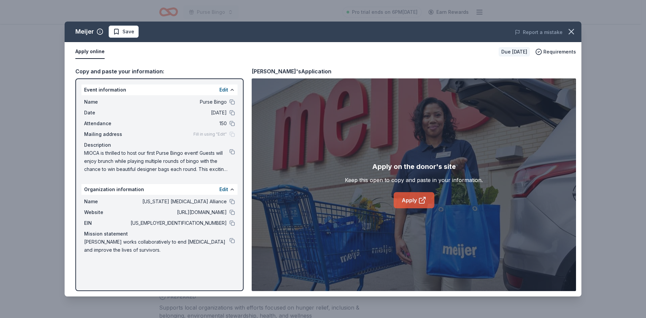
click at [416, 198] on link "Apply" at bounding box center [414, 200] width 41 height 16
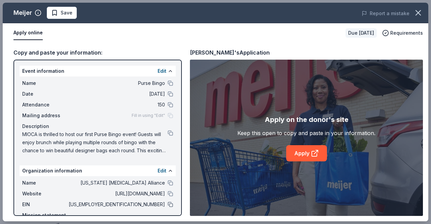
click at [168, 203] on button at bounding box center [170, 204] width 5 height 5
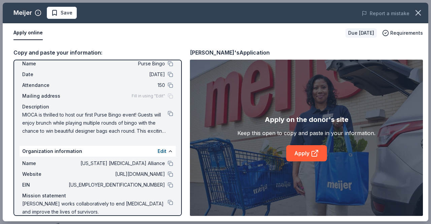
scroll to position [28, 0]
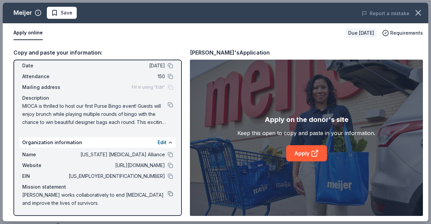
click at [168, 194] on button at bounding box center [170, 193] width 5 height 5
